Goal: Transaction & Acquisition: Subscribe to service/newsletter

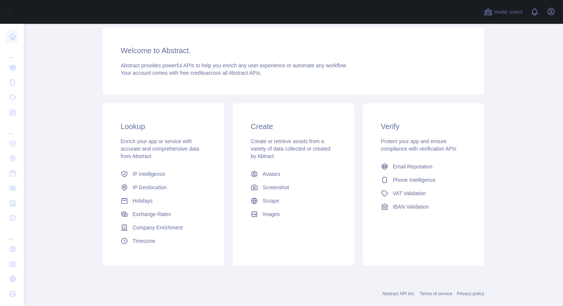
scroll to position [54, 0]
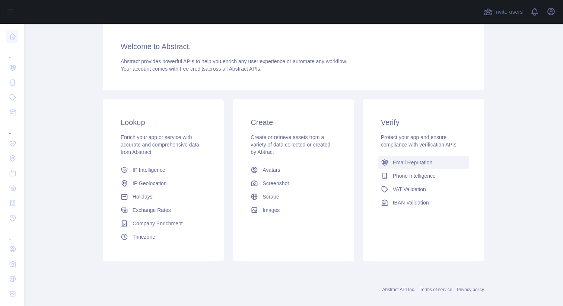
click at [416, 162] on span "Email Reputation" at bounding box center [413, 162] width 40 height 7
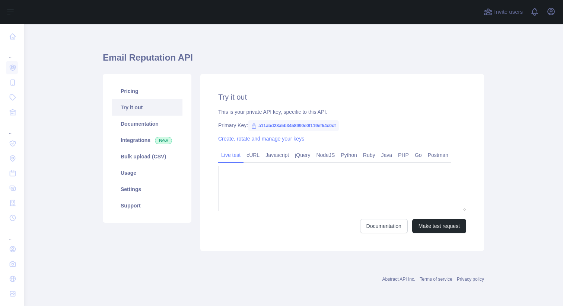
type textarea "**********"
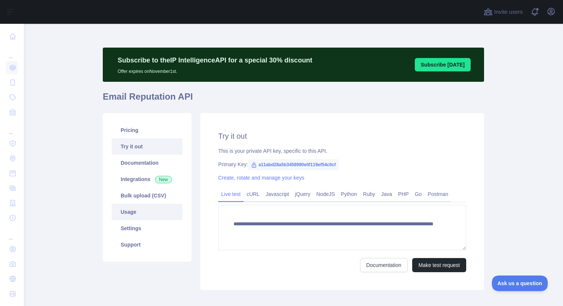
click at [143, 209] on link "Usage" at bounding box center [147, 212] width 71 height 16
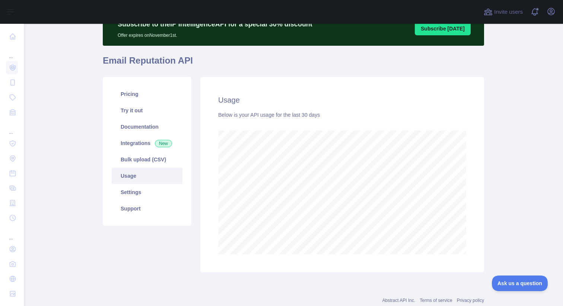
scroll to position [57, 0]
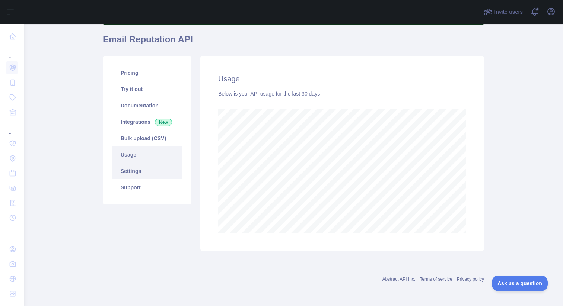
click at [132, 169] on link "Settings" at bounding box center [147, 171] width 71 height 16
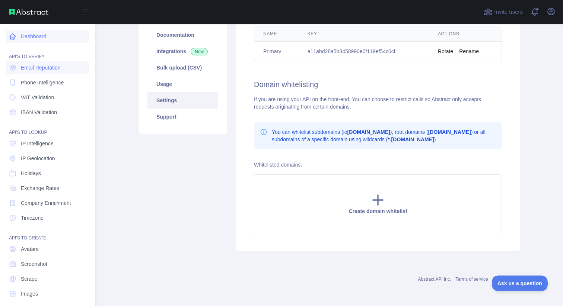
click at [29, 37] on link "Dashboard" at bounding box center [47, 36] width 83 height 13
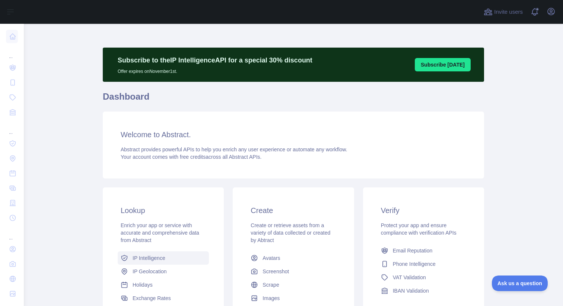
click at [162, 260] on span "IP Intelligence" at bounding box center [149, 258] width 33 height 7
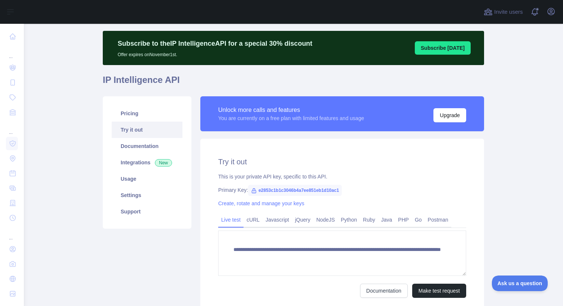
scroll to position [26, 0]
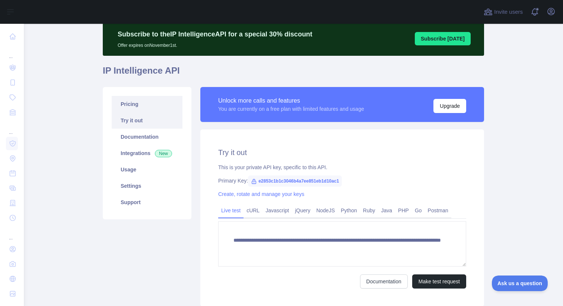
click at [139, 99] on link "Pricing" at bounding box center [147, 104] width 71 height 16
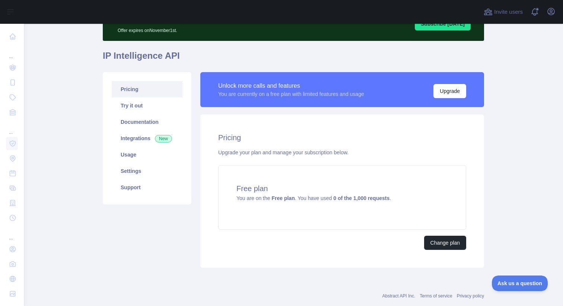
scroll to position [42, 0]
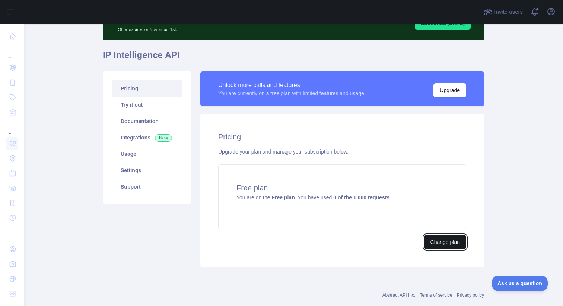
click at [439, 245] on button "Change plan" at bounding box center [445, 242] width 42 height 14
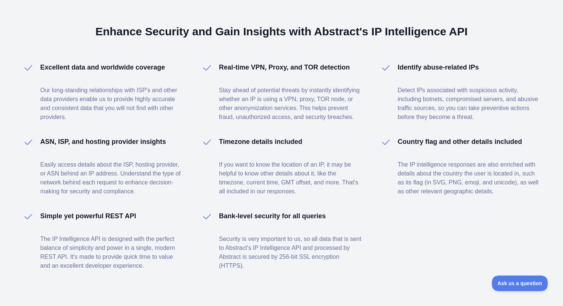
scroll to position [544, 0]
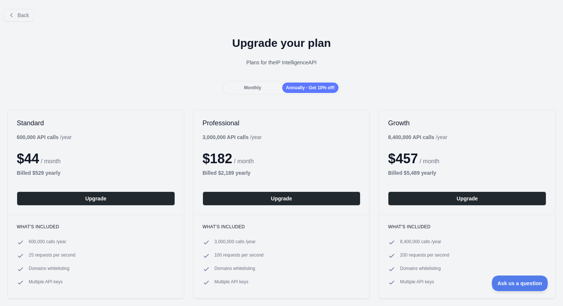
click at [261, 84] on div "Monthly" at bounding box center [253, 88] width 56 height 10
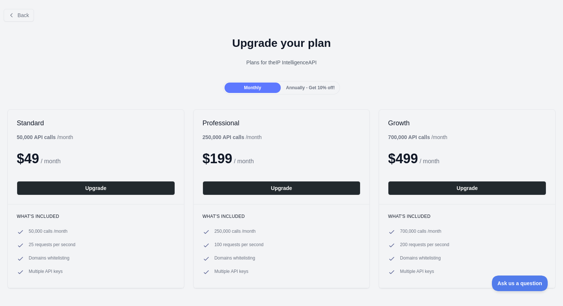
click at [172, 131] on div "Standard 50,000 API calls / month $ 49 / month Upgrade" at bounding box center [96, 157] width 176 height 95
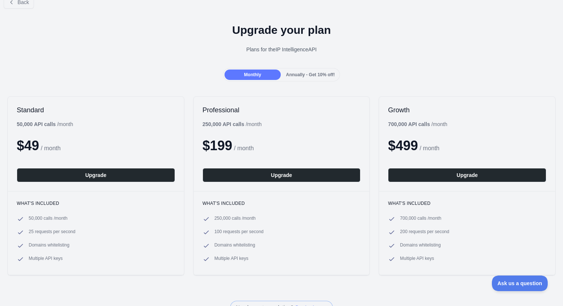
scroll to position [19, 0]
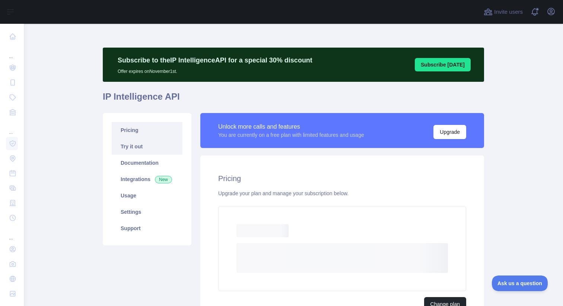
click at [159, 143] on link "Try it out" at bounding box center [147, 147] width 71 height 16
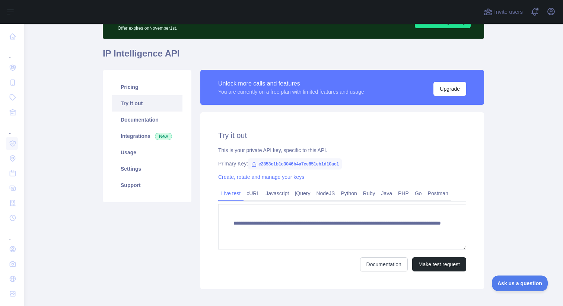
scroll to position [68, 0]
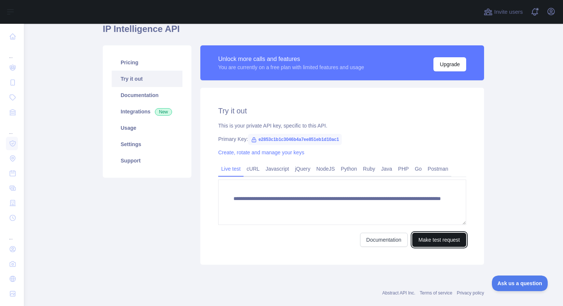
click at [458, 244] on button "Make test request" at bounding box center [439, 240] width 54 height 14
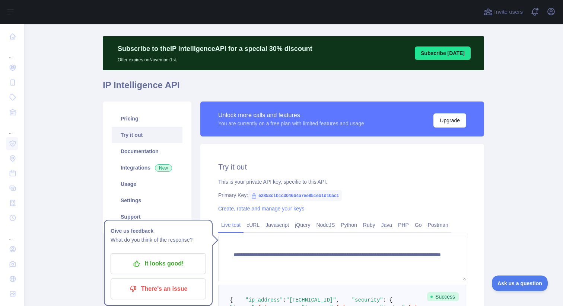
scroll to position [0, 0]
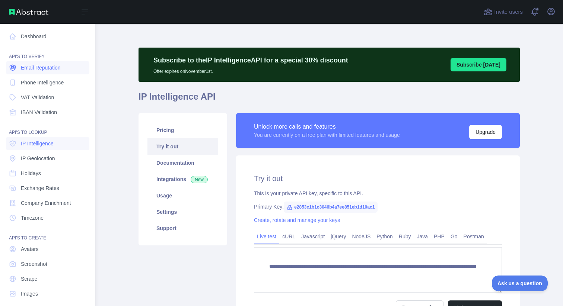
click at [27, 70] on span "Email Reputation" at bounding box center [41, 67] width 40 height 7
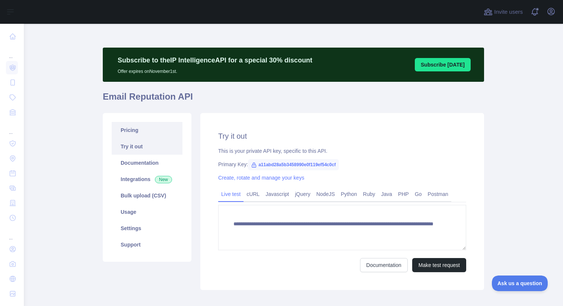
click at [140, 130] on link "Pricing" at bounding box center [147, 130] width 71 height 16
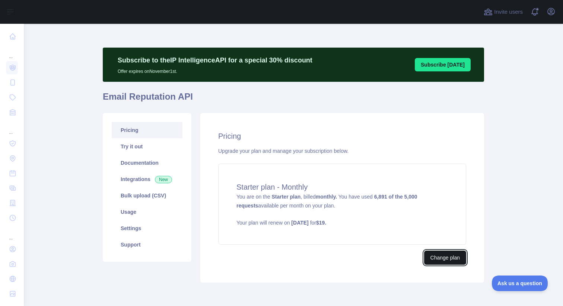
click at [439, 260] on button "Change plan" at bounding box center [445, 258] width 42 height 14
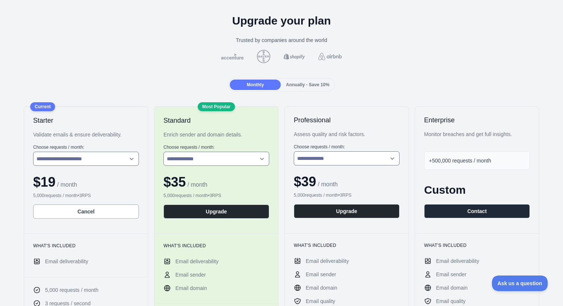
scroll to position [35, 0]
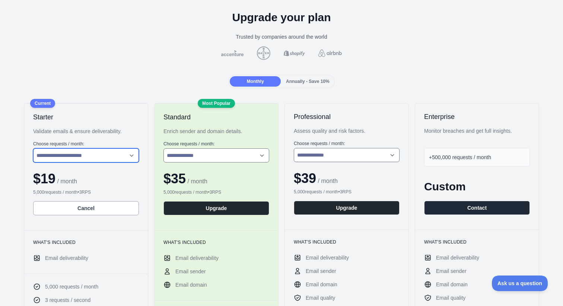
click at [109, 154] on select "**********" at bounding box center [86, 156] width 106 height 14
select select "*"
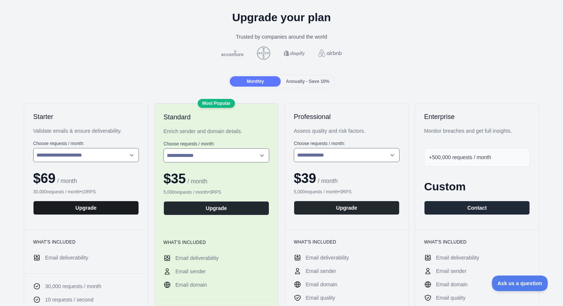
click at [102, 212] on button "Upgrade" at bounding box center [86, 208] width 106 height 14
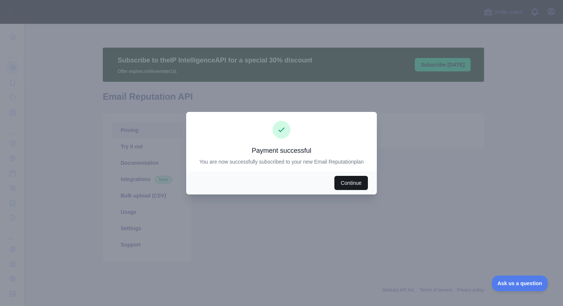
click at [335, 184] on button "Continue" at bounding box center [351, 183] width 34 height 14
click at [346, 178] on button "Continue" at bounding box center [351, 183] width 34 height 14
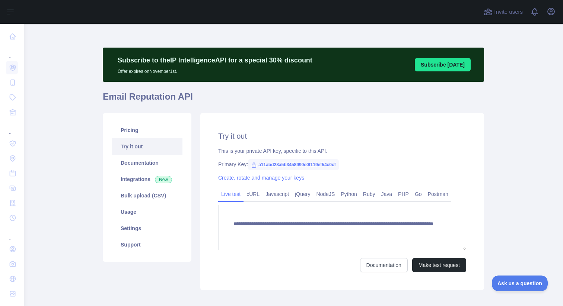
click at [346, 185] on div "**********" at bounding box center [342, 201] width 284 height 177
click at [138, 133] on link "Pricing" at bounding box center [147, 130] width 71 height 16
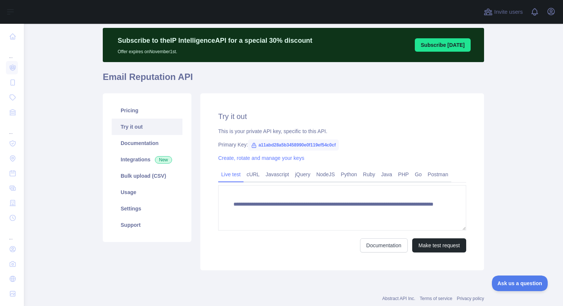
scroll to position [25, 0]
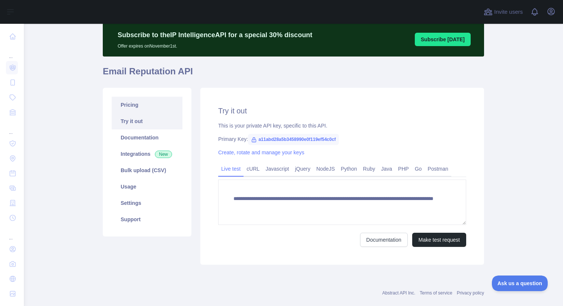
click at [148, 112] on link "Pricing" at bounding box center [147, 105] width 71 height 16
